Goal: Navigation & Orientation: Find specific page/section

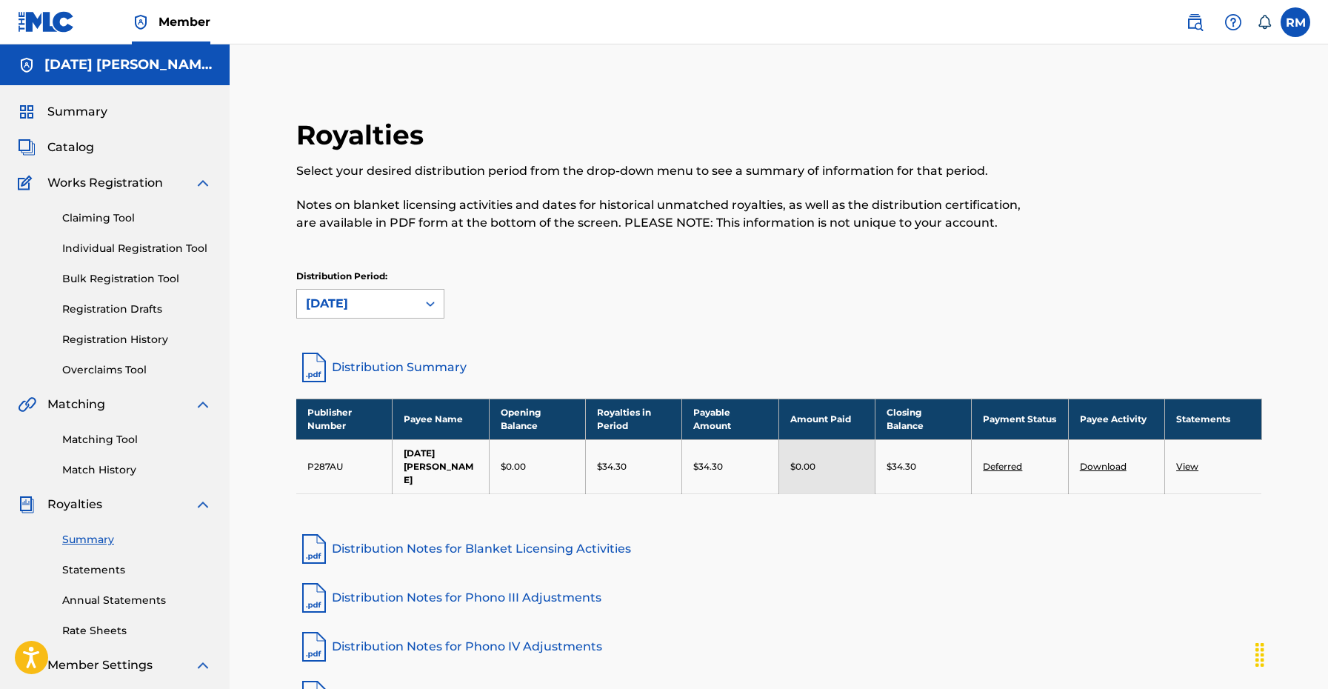
click at [361, 300] on div "[DATE]" at bounding box center [357, 304] width 102 height 18
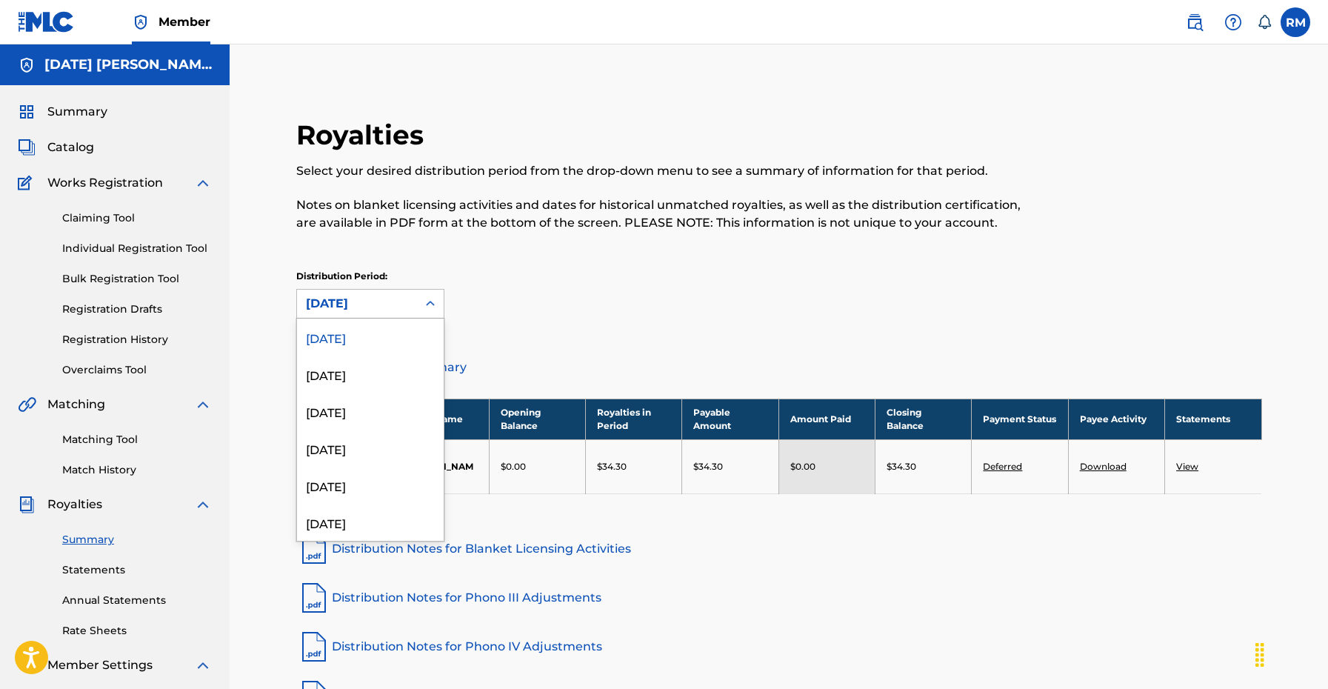
click at [455, 215] on p "Notes on blanket licensing activities and dates for historical unmatched royalt…" at bounding box center [668, 214] width 744 height 36
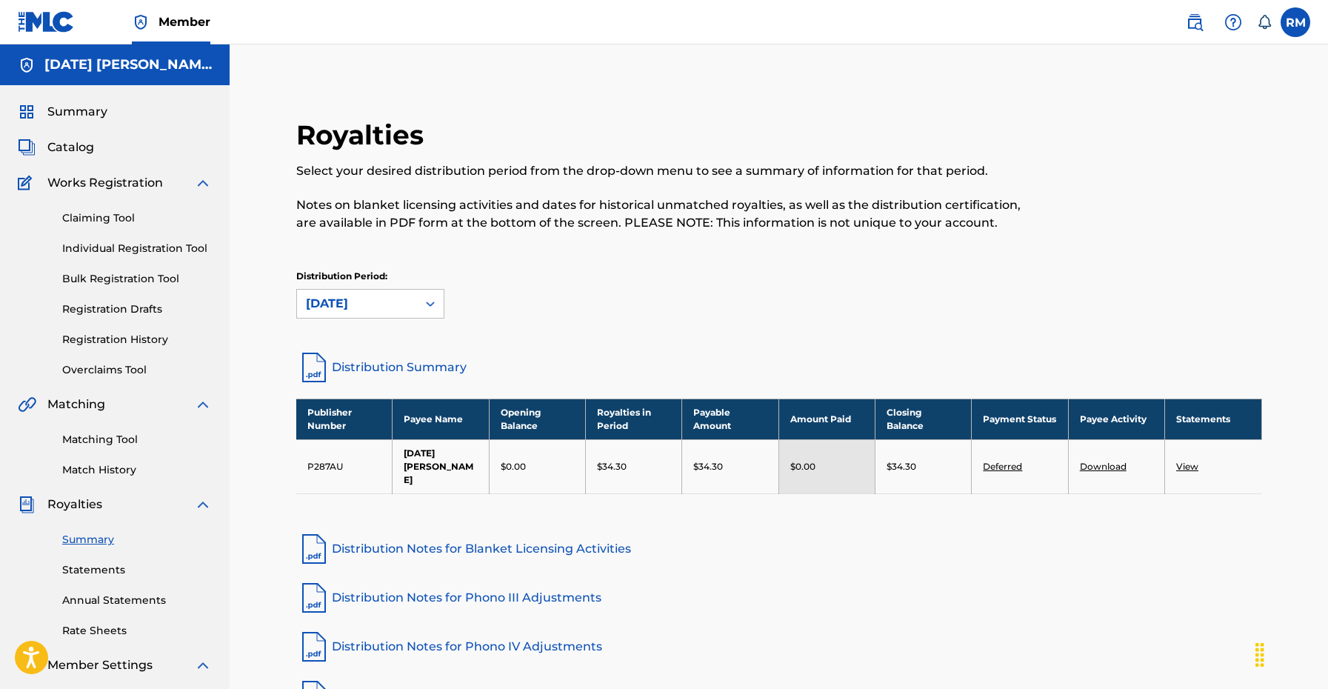
click at [76, 95] on div "Summary Catalog Works Registration Claiming Tool Individual Registration Tool B…" at bounding box center [115, 466] width 230 height 762
click at [80, 113] on span "Summary" at bounding box center [77, 112] width 60 height 18
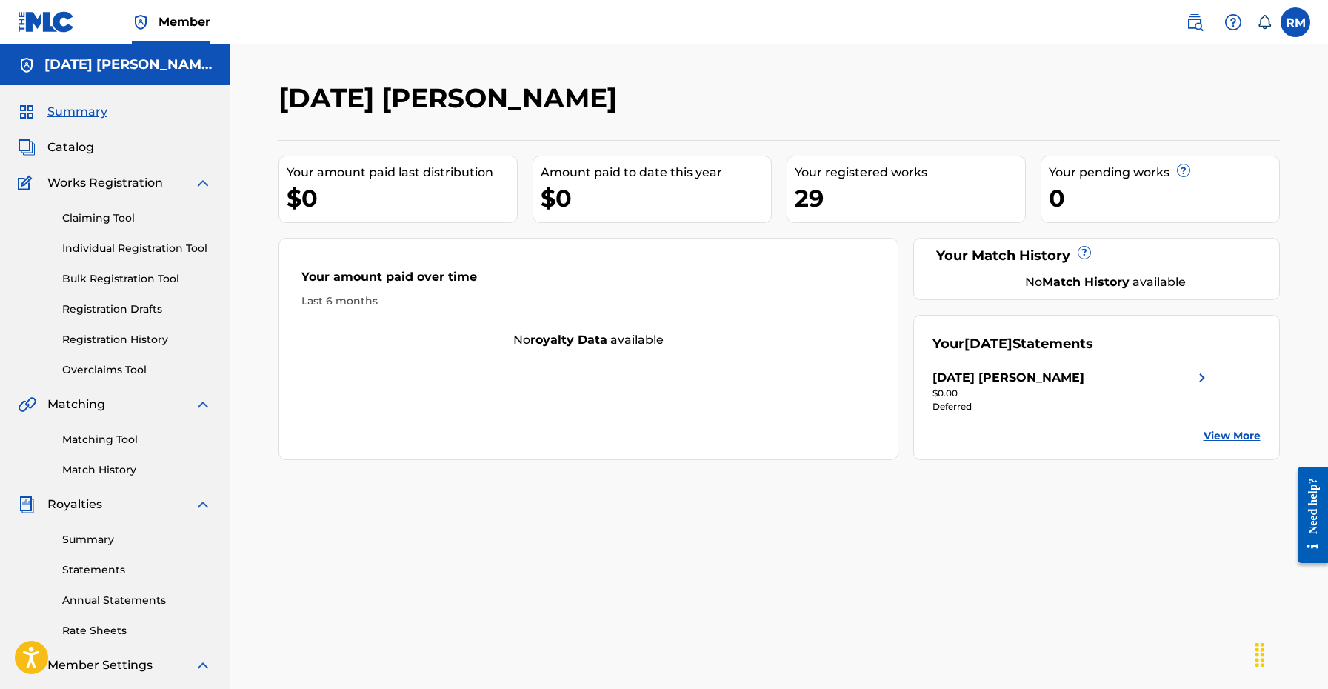
click at [89, 542] on link "Summary" at bounding box center [137, 540] width 150 height 16
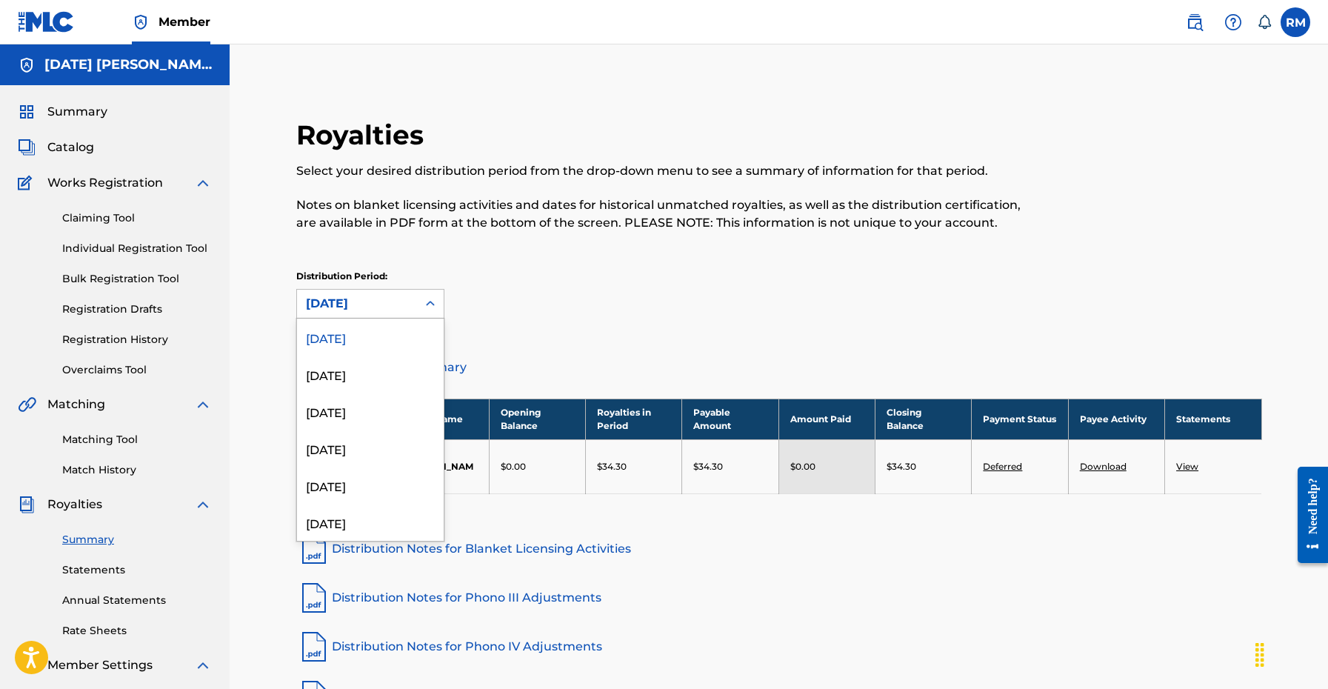
click at [427, 310] on icon at bounding box center [430, 303] width 15 height 15
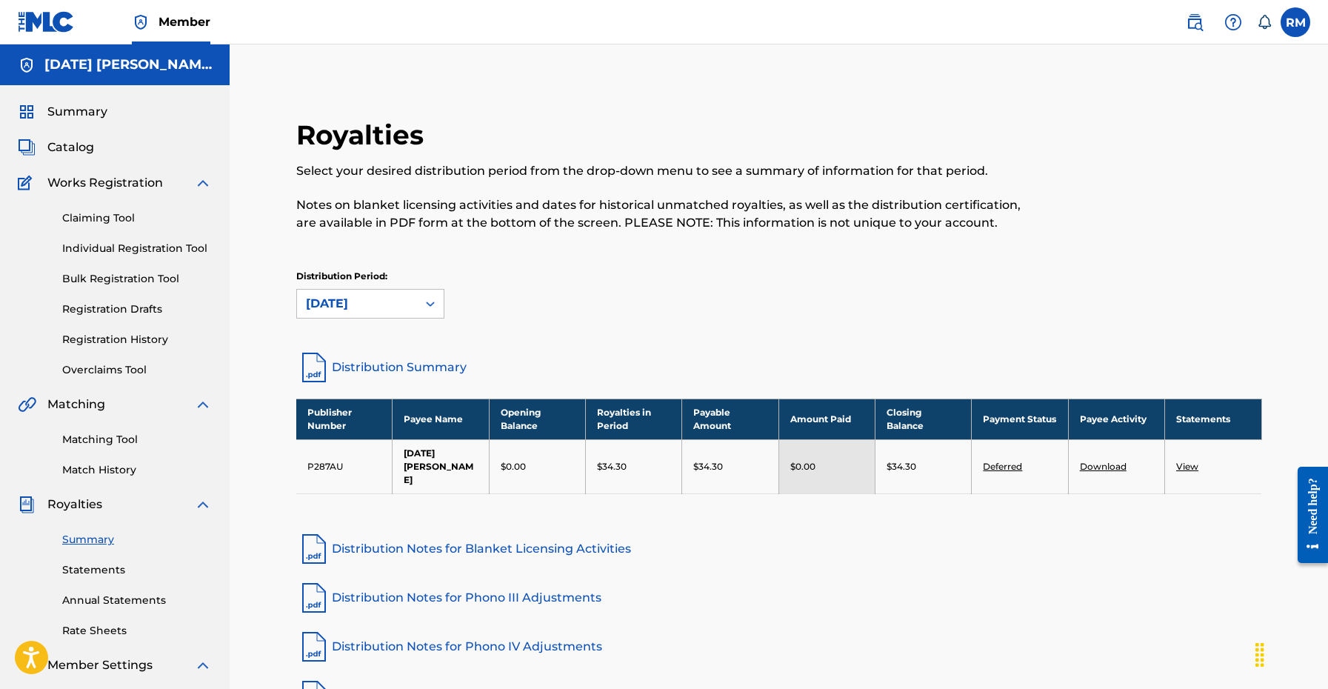
click at [589, 242] on div "Royalties Select your desired distribution period from the drop-down menu to se…" at bounding box center [668, 184] width 744 height 130
